Goal: Task Accomplishment & Management: Use online tool/utility

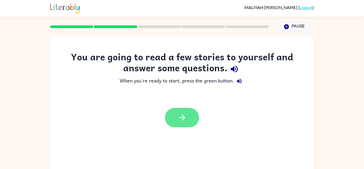
click at [187, 118] on button "button" at bounding box center [182, 117] width 34 height 19
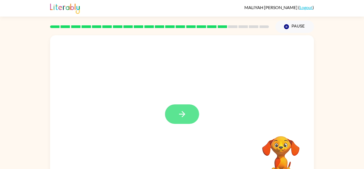
click at [188, 122] on button "button" at bounding box center [182, 113] width 34 height 19
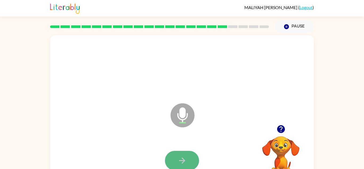
click at [181, 158] on icon "button" at bounding box center [182, 160] width 9 height 9
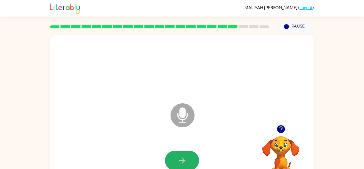
click at [181, 158] on icon "button" at bounding box center [182, 160] width 9 height 9
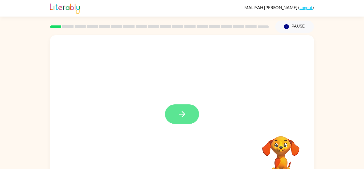
click at [175, 123] on button "button" at bounding box center [182, 113] width 34 height 19
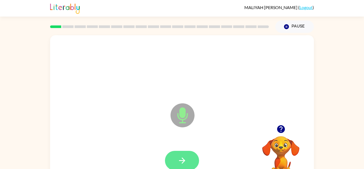
click at [187, 161] on button "button" at bounding box center [182, 160] width 34 height 19
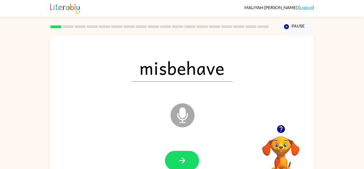
click at [187, 161] on button "button" at bounding box center [182, 160] width 34 height 19
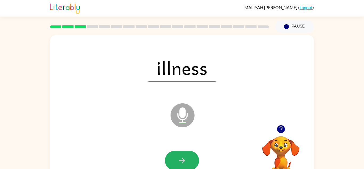
click at [187, 161] on button "button" at bounding box center [182, 160] width 34 height 19
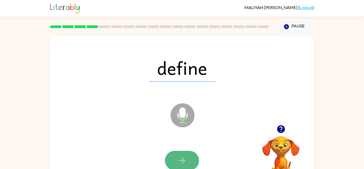
click at [188, 161] on button "button" at bounding box center [182, 160] width 34 height 19
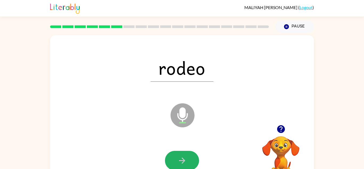
click at [188, 161] on button "button" at bounding box center [182, 160] width 34 height 19
